Goal: Transaction & Acquisition: Purchase product/service

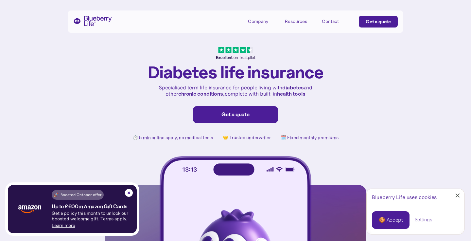
click at [240, 115] on div "Get a quote" at bounding box center [235, 114] width 71 height 7
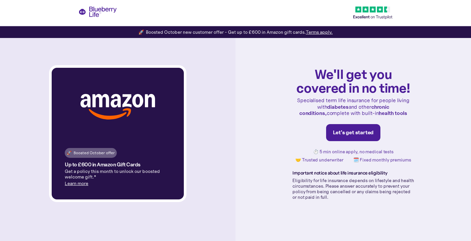
click at [354, 135] on div "Let's get started" at bounding box center [353, 132] width 41 height 7
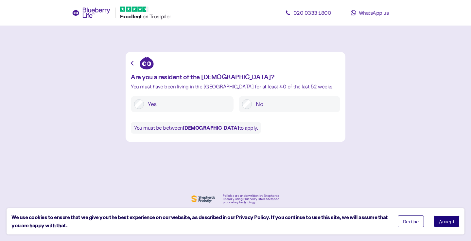
click at [172, 104] on label "Yes" at bounding box center [187, 104] width 86 height 10
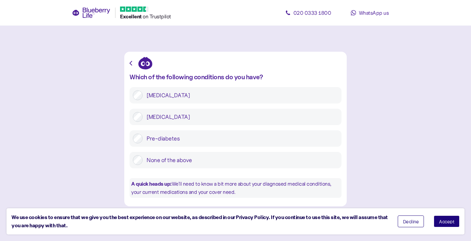
click at [192, 114] on label "Type 2 diabetes" at bounding box center [241, 117] width 196 height 10
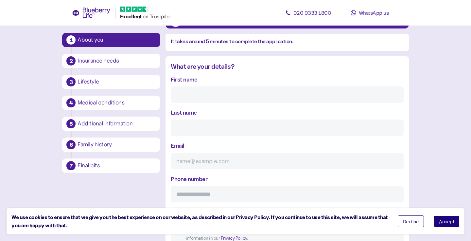
scroll to position [52, 0]
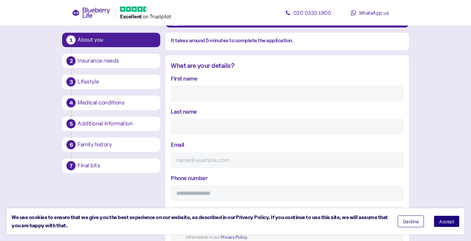
click at [237, 81] on div "First name" at bounding box center [287, 88] width 232 height 28
click at [236, 92] on input "First name" at bounding box center [287, 93] width 232 height 16
type input "Stewart"
type input "Barber"
type input "stewartjbarber@gmail.com"
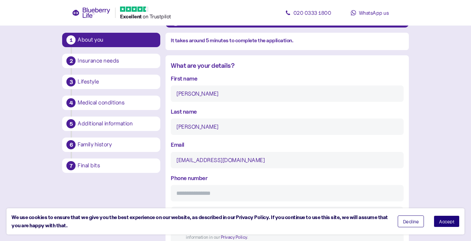
type input "**********"
type input "******"
type input "*******"
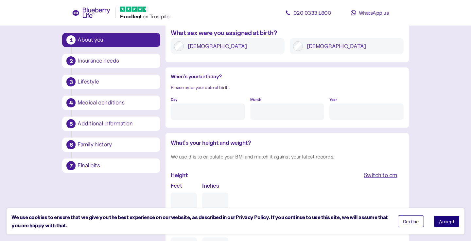
scroll to position [509, 0]
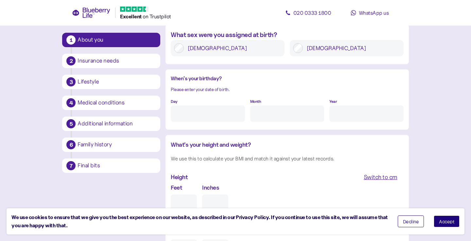
click at [309, 46] on label "Male" at bounding box center [351, 48] width 97 height 10
click at [225, 113] on input "Day" at bounding box center [208, 113] width 74 height 16
type input "3"
type input "1-"
